Goal: Learn about a topic: Learn about a topic

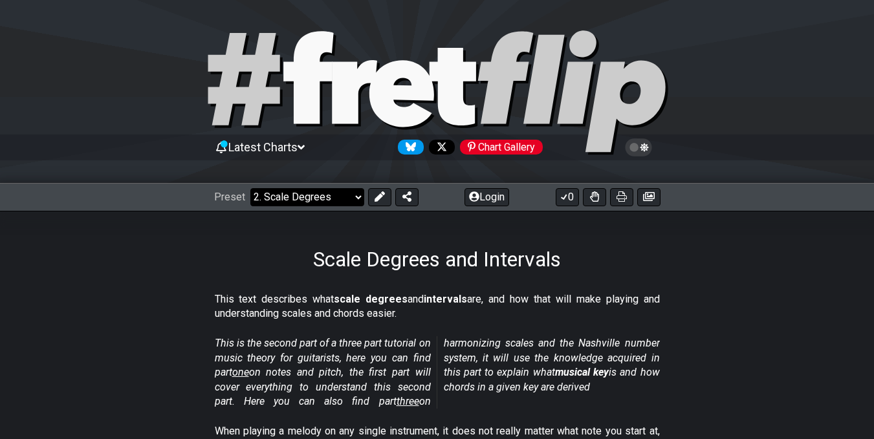
click at [309, 191] on select "Welcome to #fretflip! Initial Preset Custom Preset Minor Pentatonic Major Penta…" at bounding box center [307, 197] width 114 height 18
click at [250, 188] on select "Welcome to #fretflip! Initial Preset Custom Preset Minor Pentatonic Major Penta…" at bounding box center [307, 197] width 114 height 18
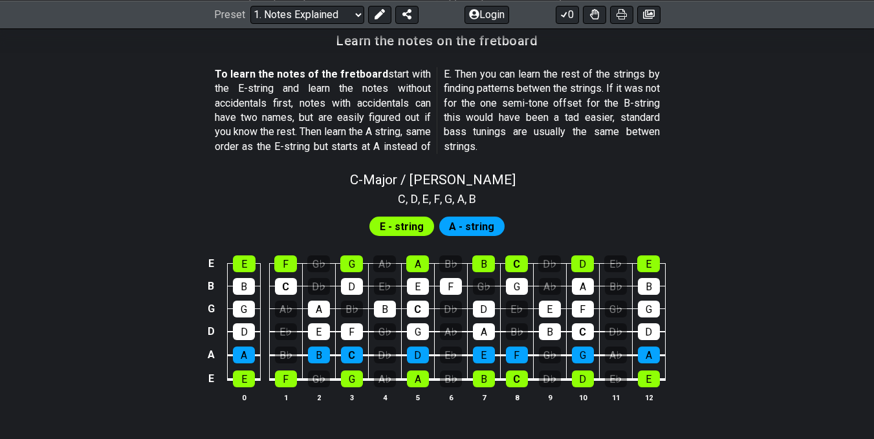
scroll to position [1361, 0]
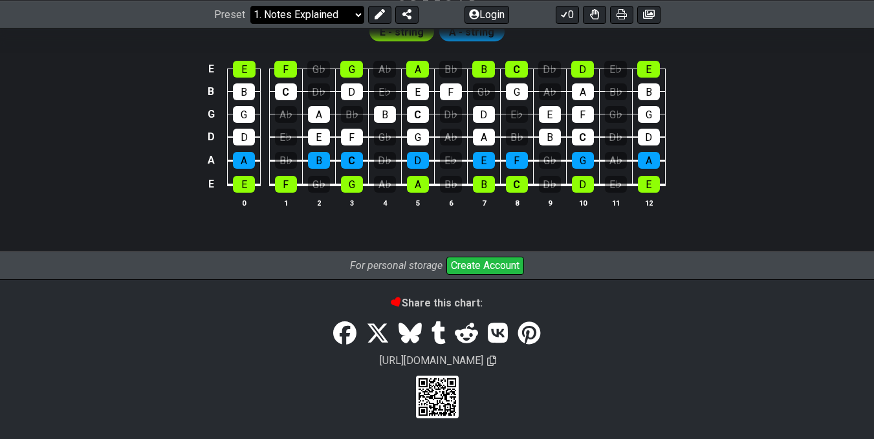
click at [316, 19] on select "Welcome to #fretflip! Initial Preset Custom Preset Minor Pentatonic Major Penta…" at bounding box center [307, 14] width 114 height 18
drag, startPoint x: 316, startPoint y: 16, endPoint x: 352, endPoint y: 61, distance: 58.5
click at [250, 23] on select "Welcome to #fretflip! Initial Preset Custom Preset Minor Pentatonic Major Penta…" at bounding box center [307, 14] width 114 height 18
select select "/welcome"
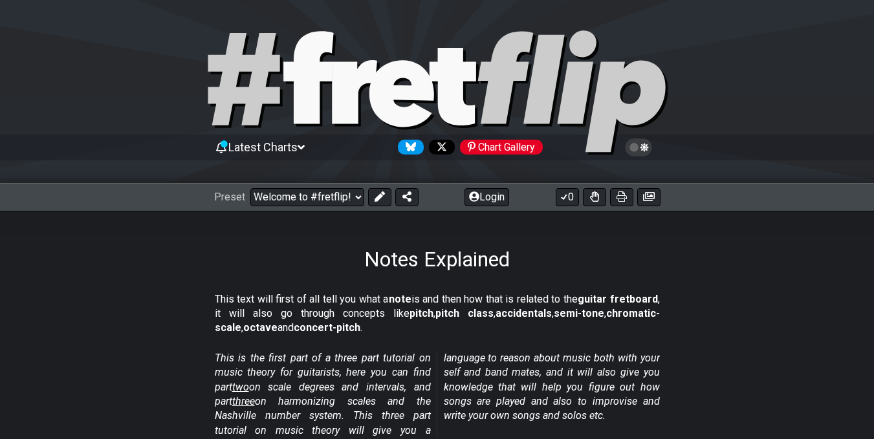
select select "C"
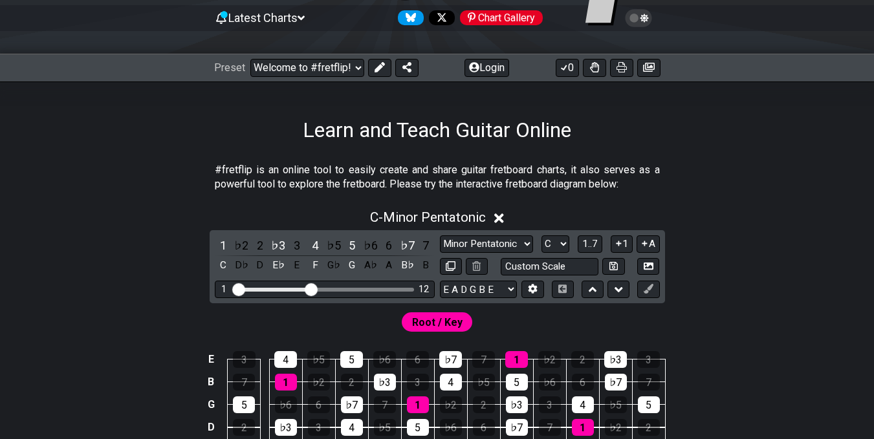
scroll to position [194, 0]
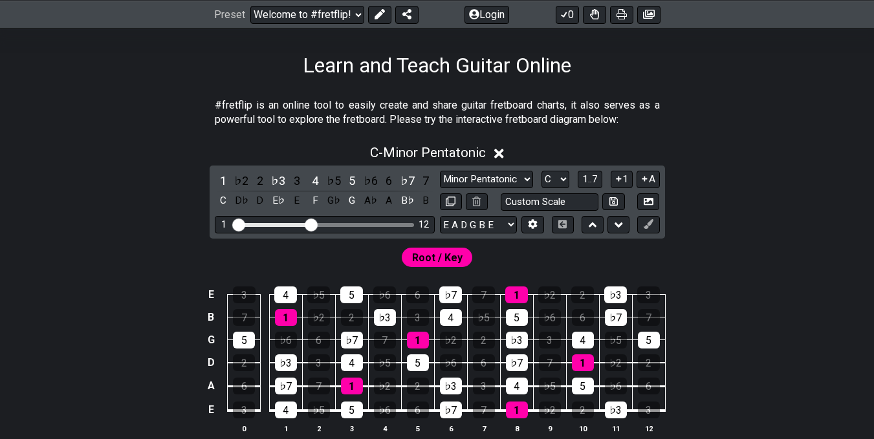
drag, startPoint x: 312, startPoint y: 217, endPoint x: 316, endPoint y: 223, distance: 7.5
click at [317, 223] on div "1 12" at bounding box center [325, 224] width 220 height 17
drag, startPoint x: 315, startPoint y: 224, endPoint x: 410, endPoint y: 242, distance: 96.2
click at [408, 224] on input "Visible fret range" at bounding box center [325, 224] width 184 height 0
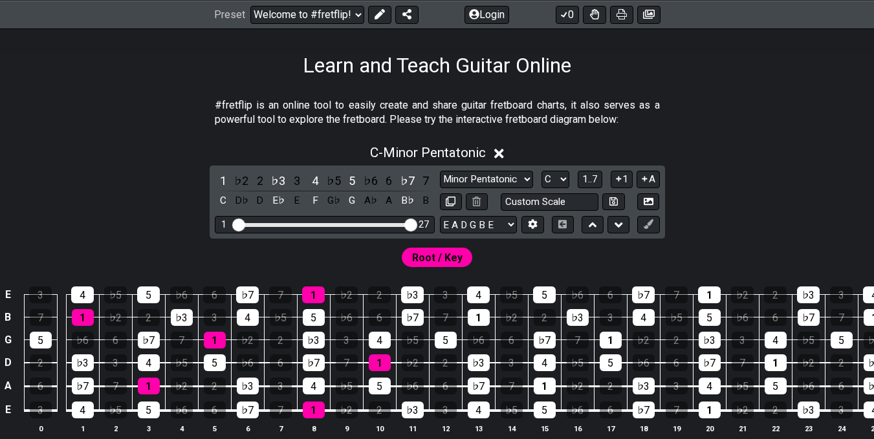
drag, startPoint x: 405, startPoint y: 220, endPoint x: 362, endPoint y: 228, distance: 44.2
click at [362, 228] on div "1 27" at bounding box center [325, 224] width 220 height 17
click at [389, 225] on div "Visible fret range" at bounding box center [324, 225] width 179 height 4
drag, startPoint x: 409, startPoint y: 225, endPoint x: 340, endPoint y: 228, distance: 69.3
click at [340, 224] on input "Visible fret range" at bounding box center [325, 224] width 184 height 0
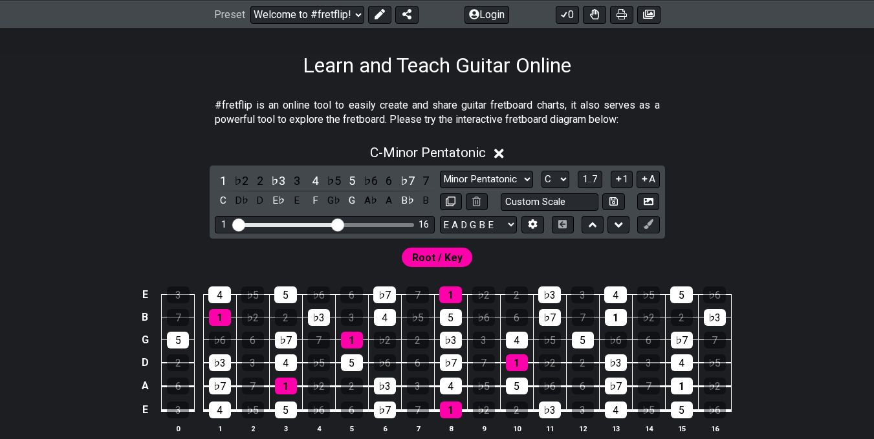
scroll to position [323, 0]
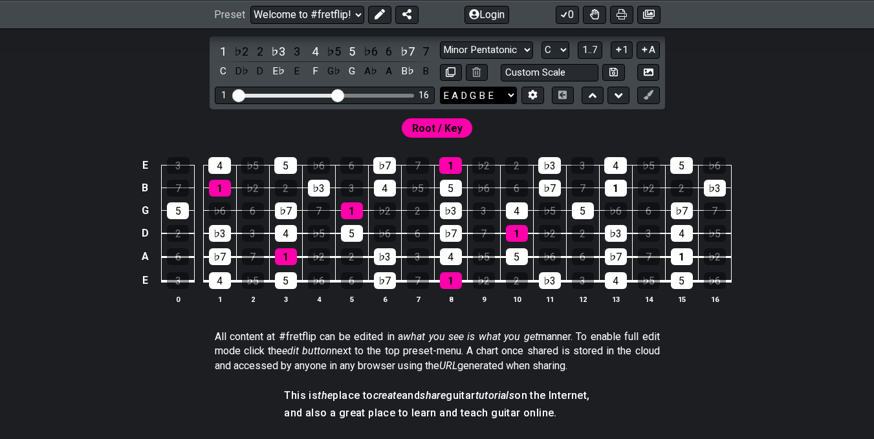
click at [509, 100] on select "E A D G B E E A D G B E E A D G B E B E A D F♯ B A D G C E A D A D G B E E♭ A♭ …" at bounding box center [478, 95] width 77 height 17
click at [440, 87] on select "E A D G B E E A D G B E E A D G B E B E A D F♯ B A D G C E A D A D G B E E♭ A♭ …" at bounding box center [478, 95] width 77 height 17
click at [291, 214] on div "♭7" at bounding box center [286, 211] width 22 height 17
click at [296, 216] on div "♭7" at bounding box center [286, 211] width 22 height 17
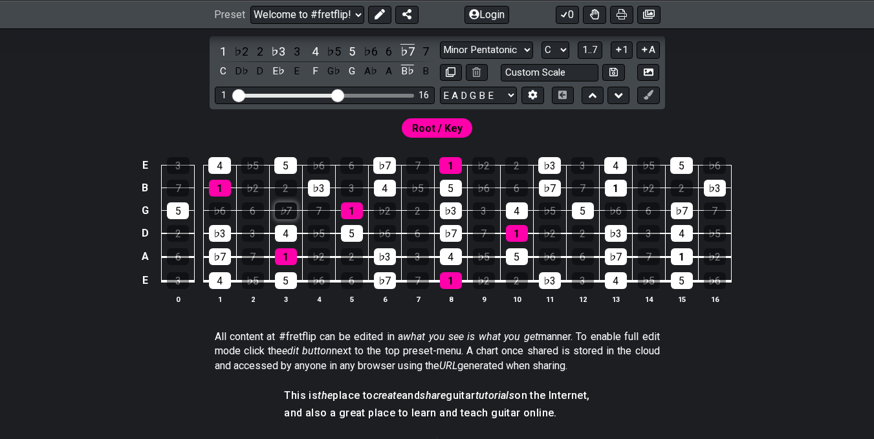
click at [294, 216] on div "♭7" at bounding box center [286, 211] width 22 height 17
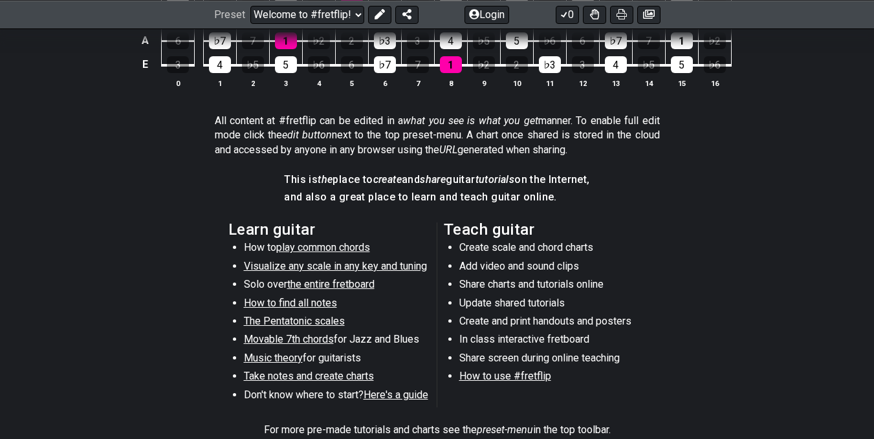
scroll to position [216, 0]
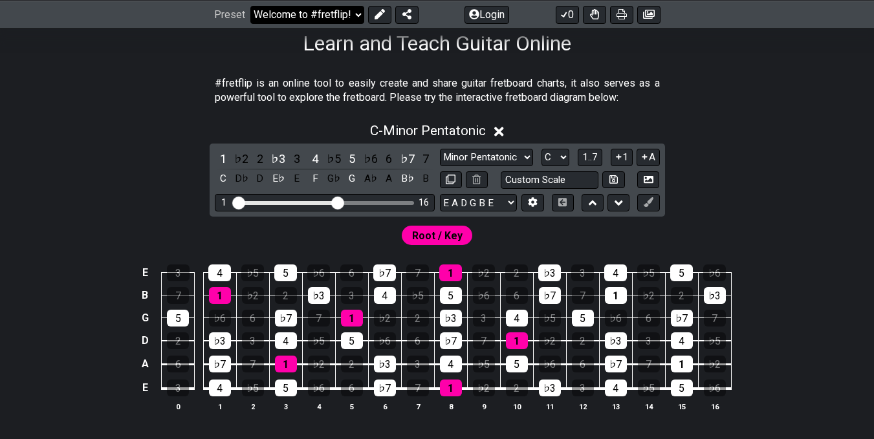
click at [338, 19] on select "Welcome to #fretflip! Initial Preset Custom Preset Minor Pentatonic Major Penta…" at bounding box center [307, 14] width 114 height 18
drag, startPoint x: 306, startPoint y: 17, endPoint x: 319, endPoint y: 77, distance: 61.5
click at [319, 77] on div "Latest Charts Chart Gallery The Internet Guitar fretboard tool - view and edit …" at bounding box center [437, 360] width 874 height 1152
click at [250, 5] on select "Welcome to #fretflip! Initial Preset Custom Preset Minor Pentatonic Major Penta…" at bounding box center [307, 14] width 114 height 18
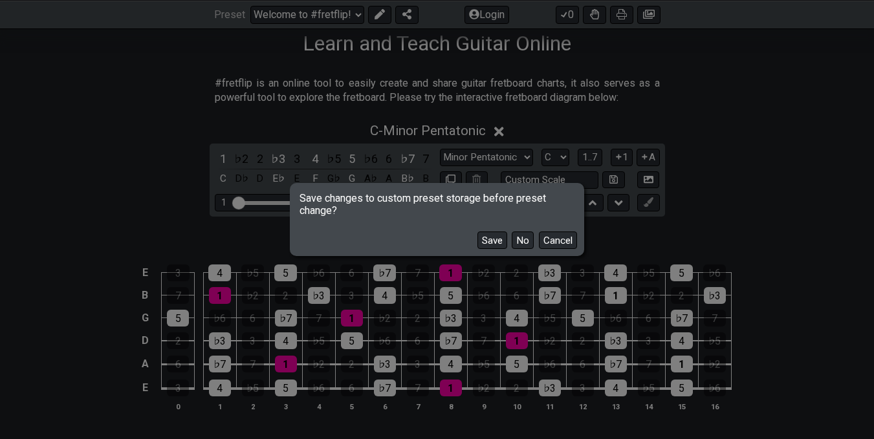
click at [520, 247] on button "No" at bounding box center [523, 240] width 22 height 17
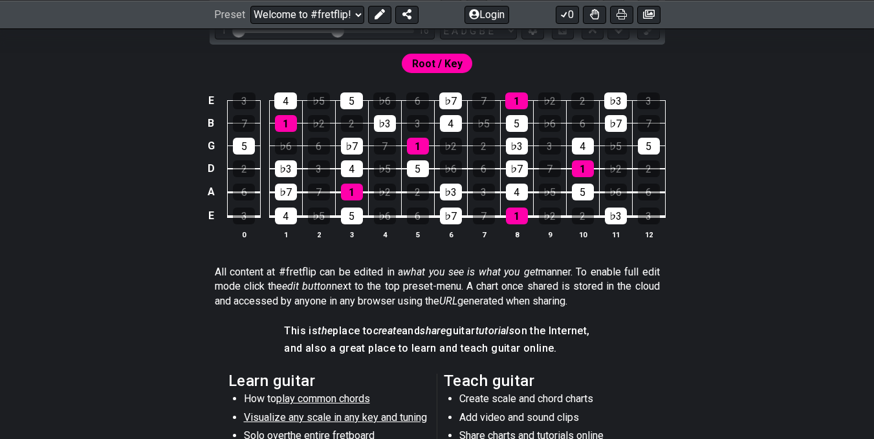
scroll to position [712, 0]
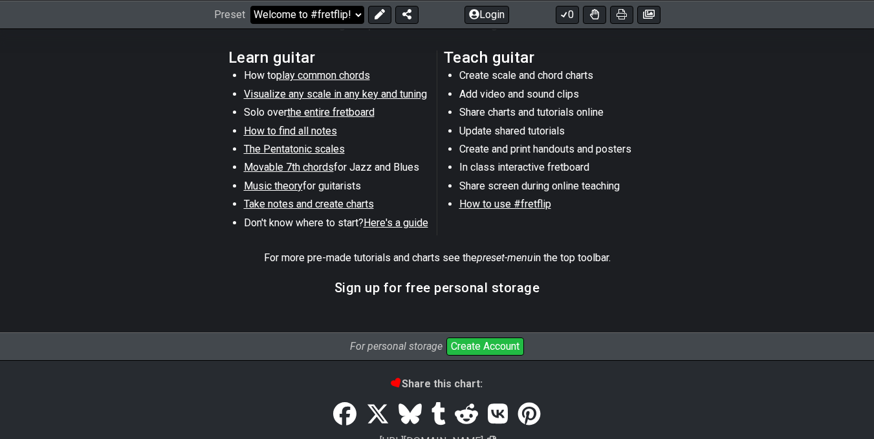
click at [347, 15] on select "Welcome to #fretflip! Initial Preset Custom Preset Minor Pentatonic Major Penta…" at bounding box center [307, 14] width 114 height 18
click at [250, 23] on select "Welcome to #fretflip! Initial Preset Custom Preset Minor Pentatonic Major Penta…" at bounding box center [307, 14] width 114 height 18
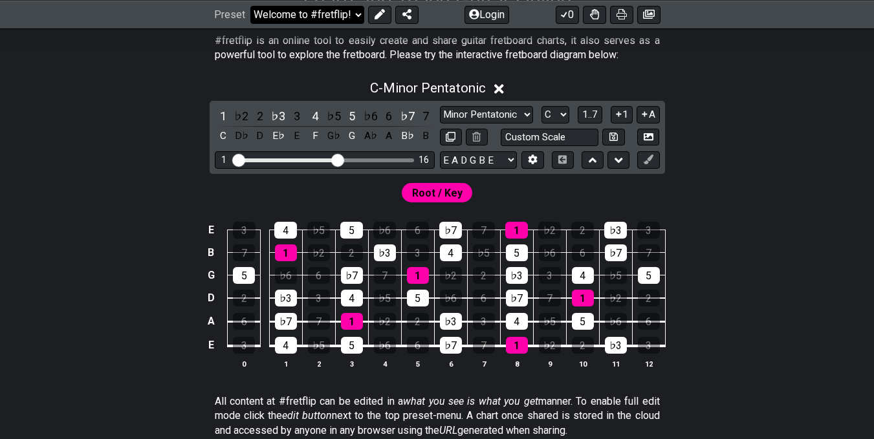
scroll to position [323, 0]
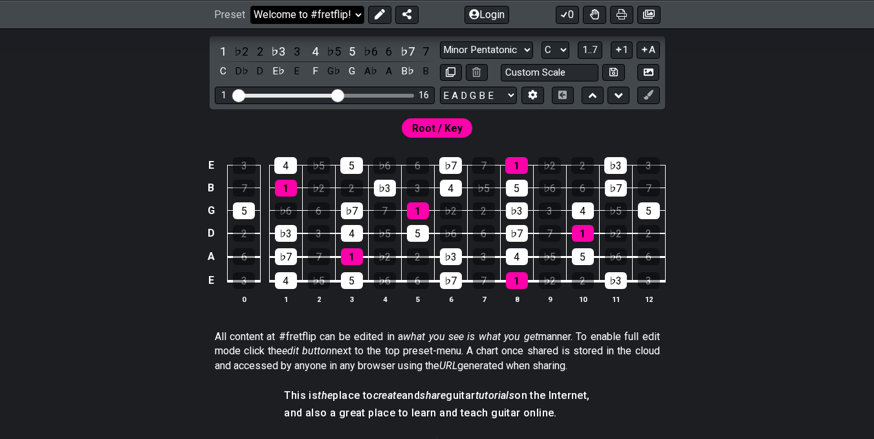
click at [349, 19] on select "Welcome to #fretflip! Initial Preset Custom Preset Minor Pentatonic Major Penta…" at bounding box center [307, 14] width 114 height 18
drag, startPoint x: 302, startPoint y: 27, endPoint x: 292, endPoint y: 17, distance: 14.2
click at [292, 17] on div "Preset Welcome to #fretflip! Initial Preset Custom Preset Minor Pentatonic Majo…" at bounding box center [437, 14] width 874 height 28
drag, startPoint x: 292, startPoint y: 17, endPoint x: 308, endPoint y: 111, distance: 94.6
click at [308, 111] on div "Latest Charts Chart Gallery The Internet Guitar fretboard tool - view and edit …" at bounding box center [437, 280] width 874 height 1206
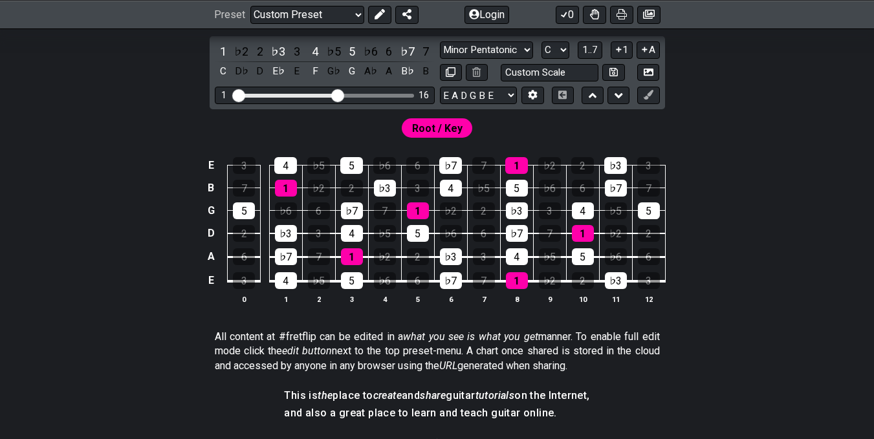
click at [250, 23] on select "Welcome to #fretflip! Initial Preset Custom Preset Minor Pentatonic Major Penta…" at bounding box center [307, 14] width 114 height 18
select select "/user-defined"
select select "A"
select select "Testing 1, 3 and 4"
select select "C"
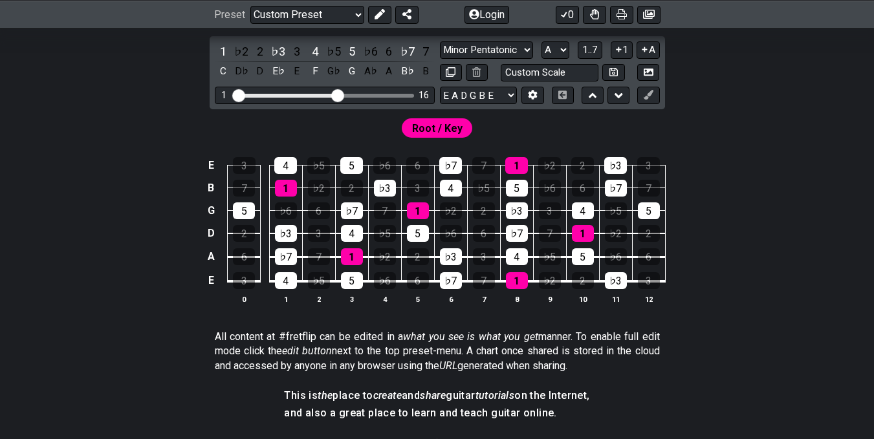
select select "C"
select select "A"
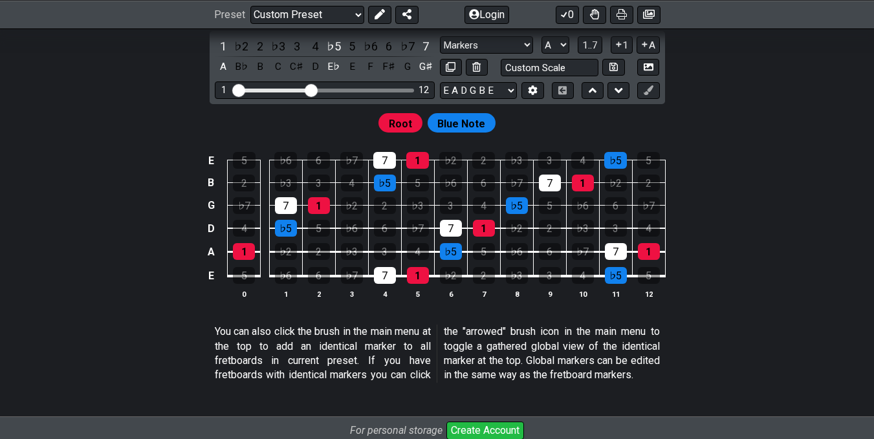
scroll to position [1418, 0]
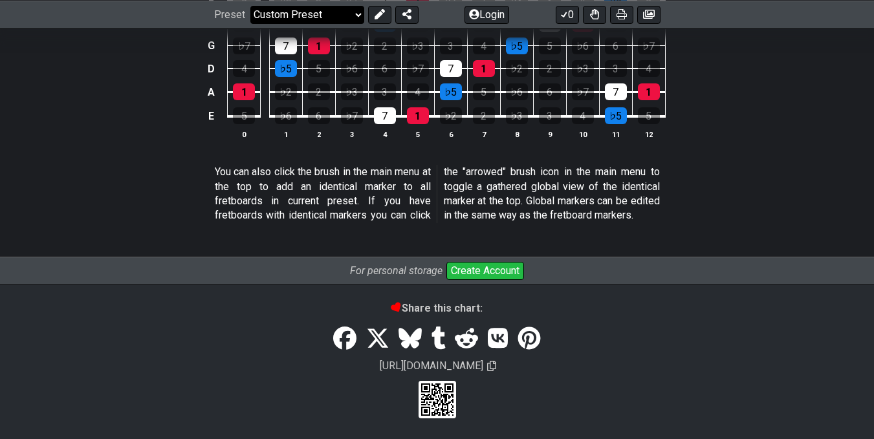
click at [339, 16] on select "Welcome to #fretflip! Initial Preset Custom Preset Minor Pentatonic Major Penta…" at bounding box center [307, 14] width 114 height 18
click at [250, 23] on select "Welcome to #fretflip! Initial Preset Custom Preset Minor Pentatonic Major Penta…" at bounding box center [307, 14] width 114 height 18
select select "/minor-pentatonic"
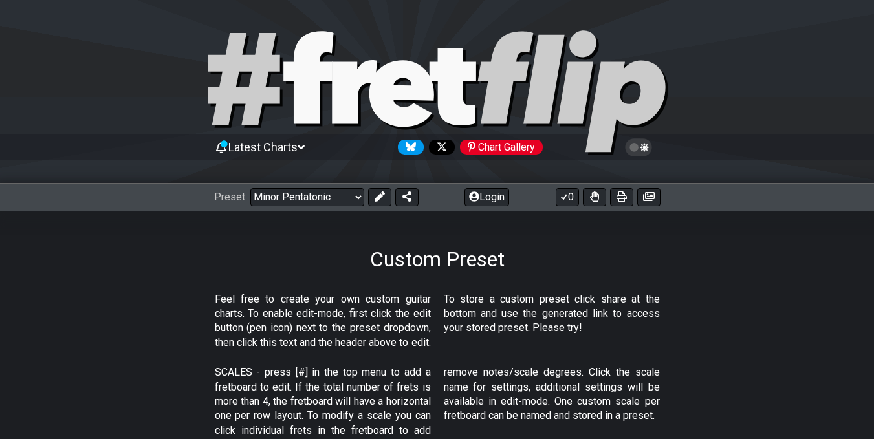
select select "C"
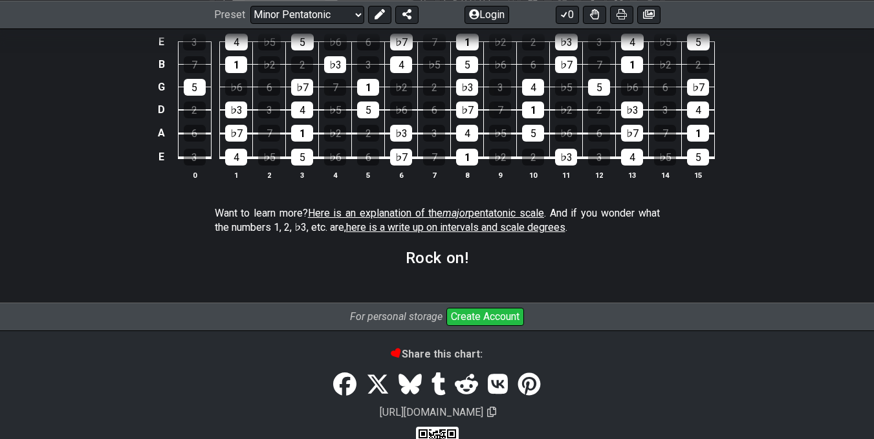
scroll to position [1993, 0]
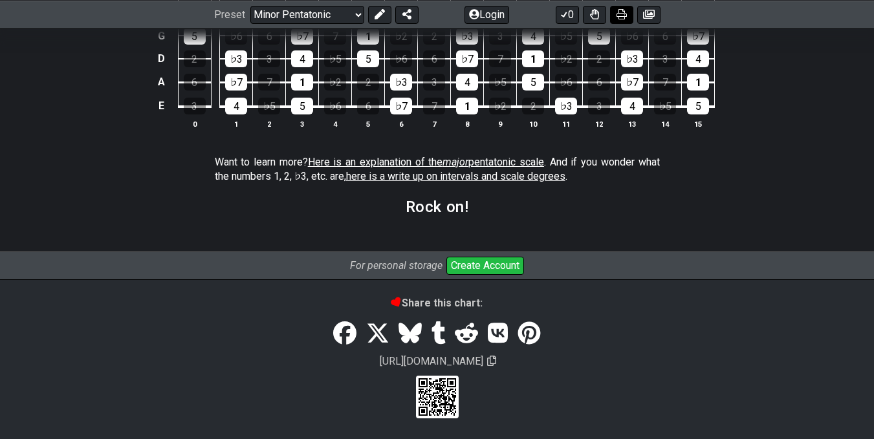
click at [618, 10] on icon at bounding box center [622, 14] width 10 height 10
